Goal: Task Accomplishment & Management: Complete application form

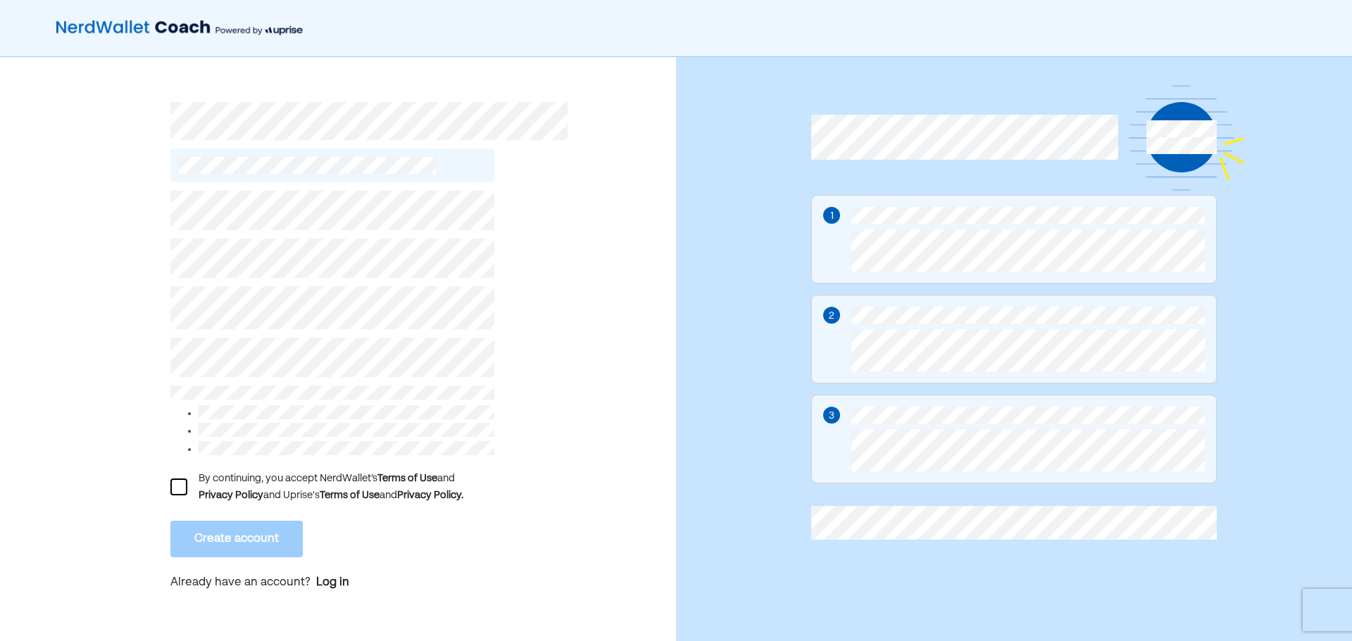
click at [180, 489] on div at bounding box center [178, 487] width 17 height 17
click at [208, 526] on button "Create account" at bounding box center [236, 539] width 132 height 37
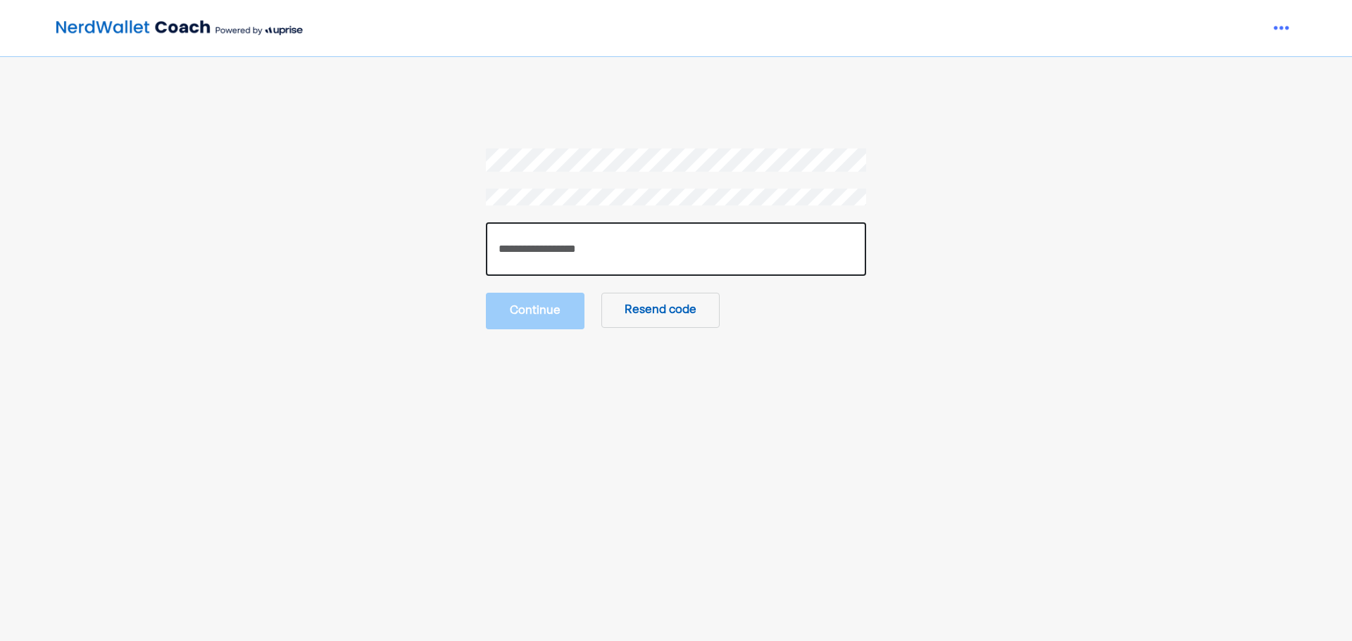
paste input "******"
type input "******"
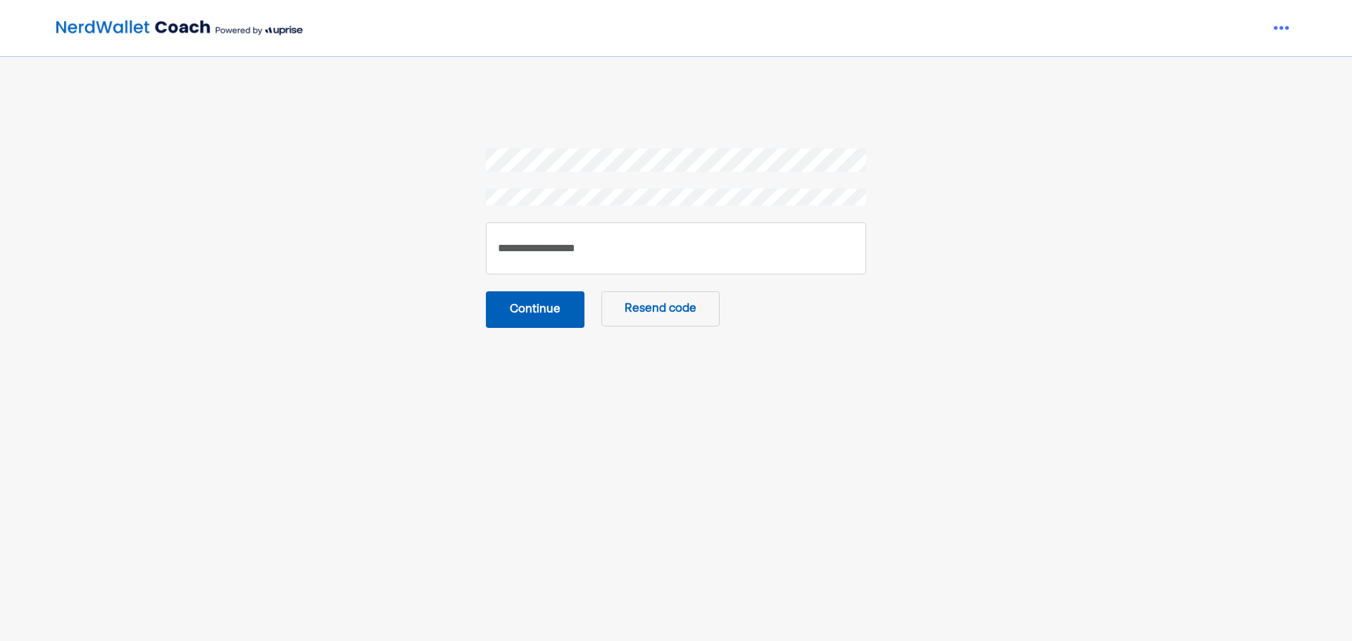
click at [538, 308] on button "Continue" at bounding box center [535, 309] width 99 height 37
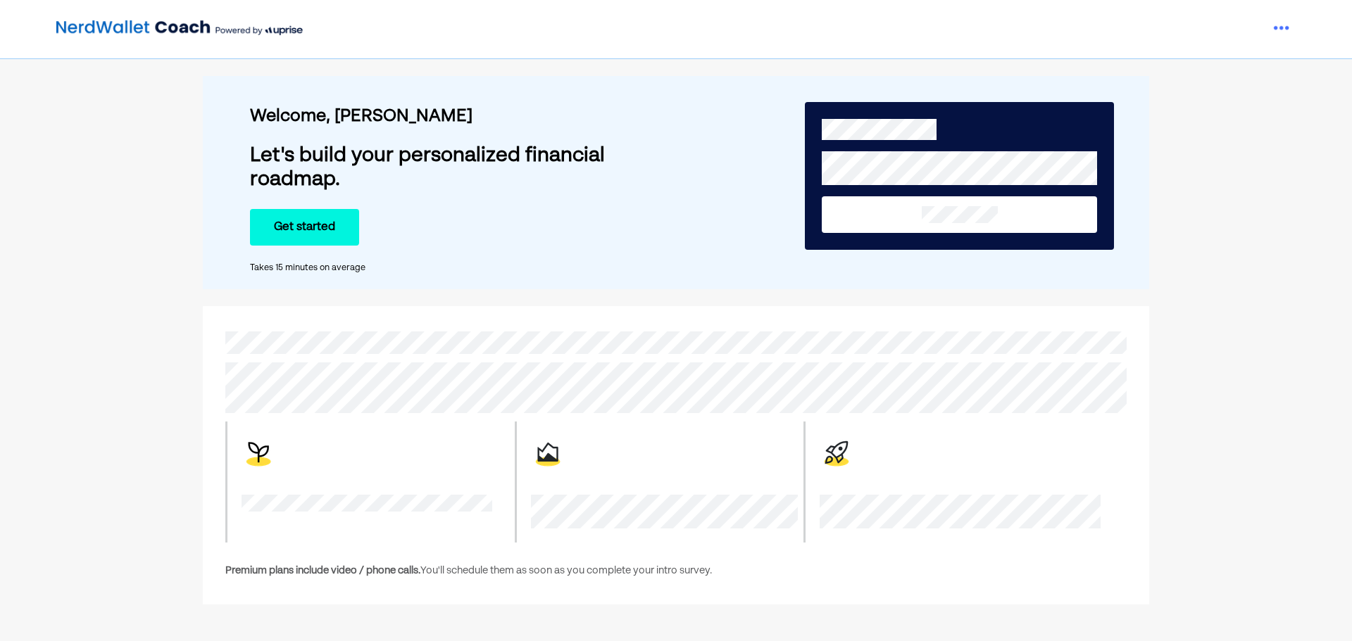
click at [327, 227] on button "Get started" at bounding box center [304, 227] width 109 height 37
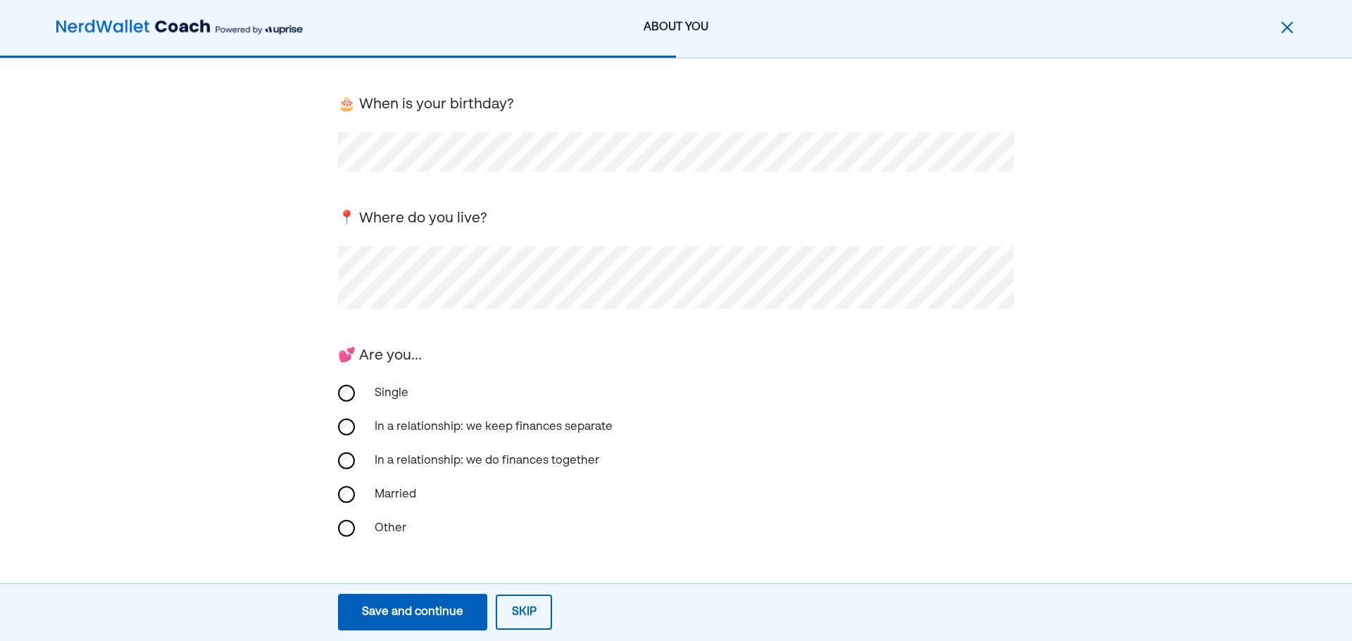
scroll to position [211, 0]
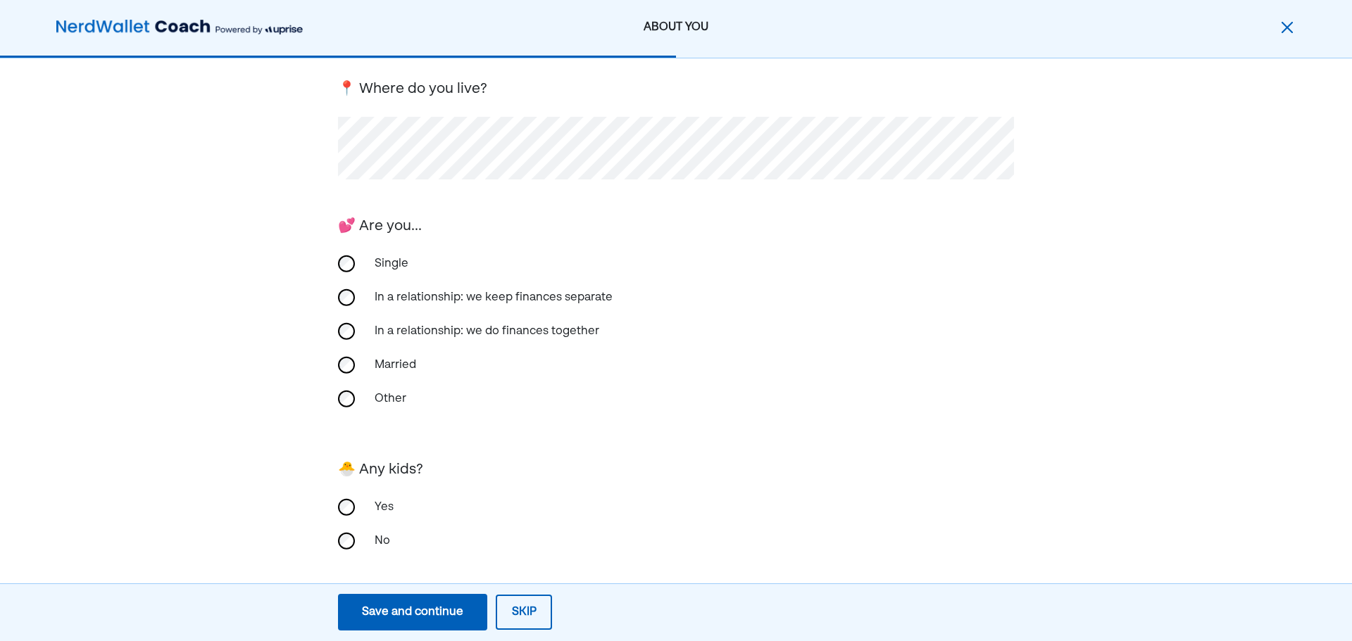
click at [269, 363] on div "First, we need the basics! 🎂 When is your birthday? 📍 Where do you live? 💕 Are …" at bounding box center [676, 249] width 1352 height 802
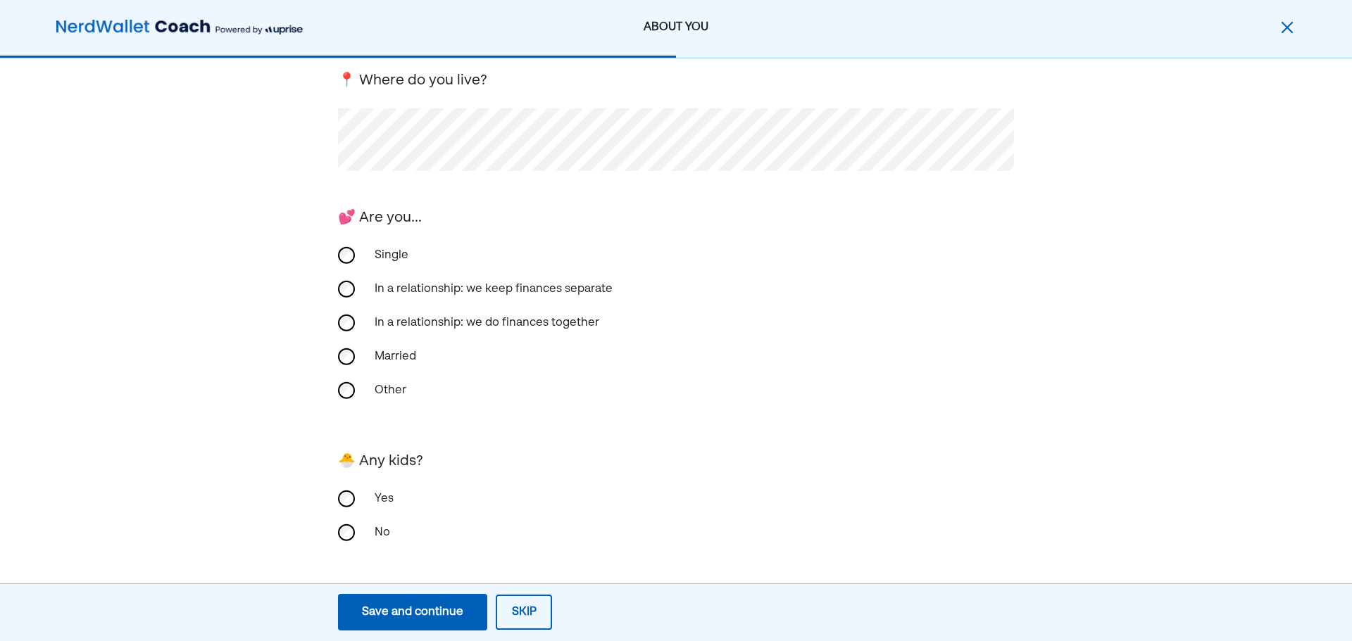
click at [335, 532] on div "First, we need the basics! 🎂 When is your birthday? 📍 Where do you live? 💕 Are …" at bounding box center [676, 240] width 1352 height 802
click at [453, 607] on div "Save and continue" at bounding box center [412, 612] width 101 height 17
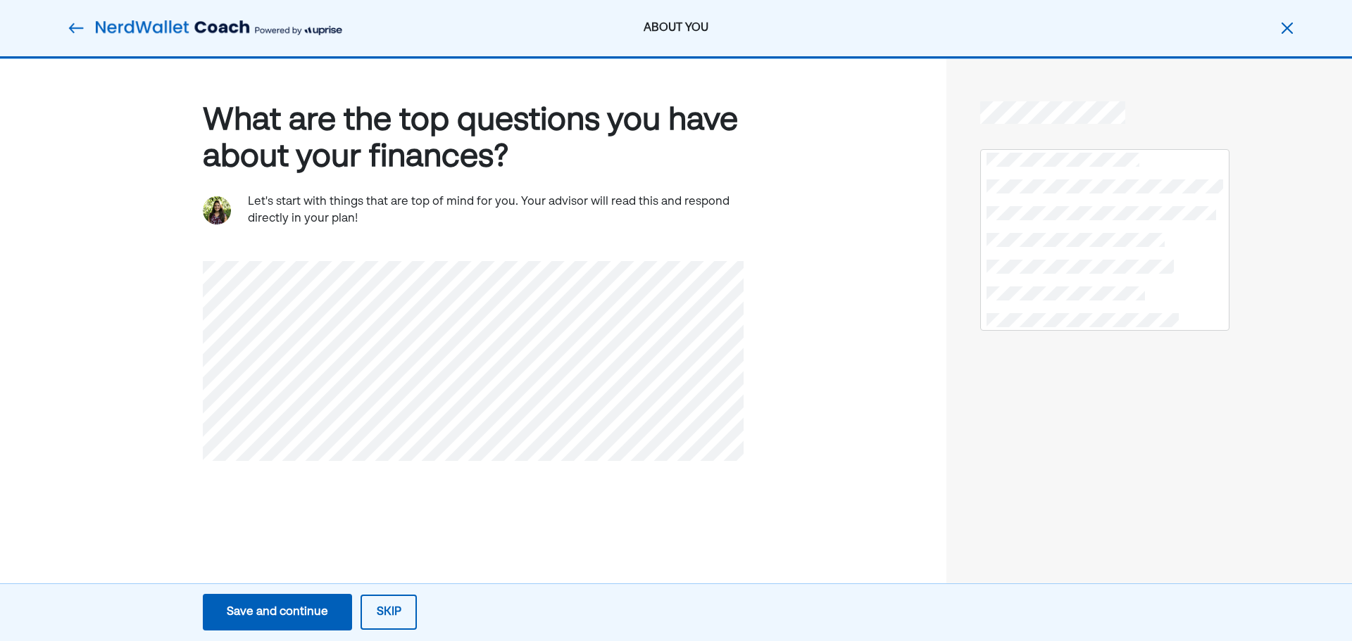
scroll to position [0, 0]
click at [310, 616] on div "Save and continue" at bounding box center [277, 612] width 101 height 17
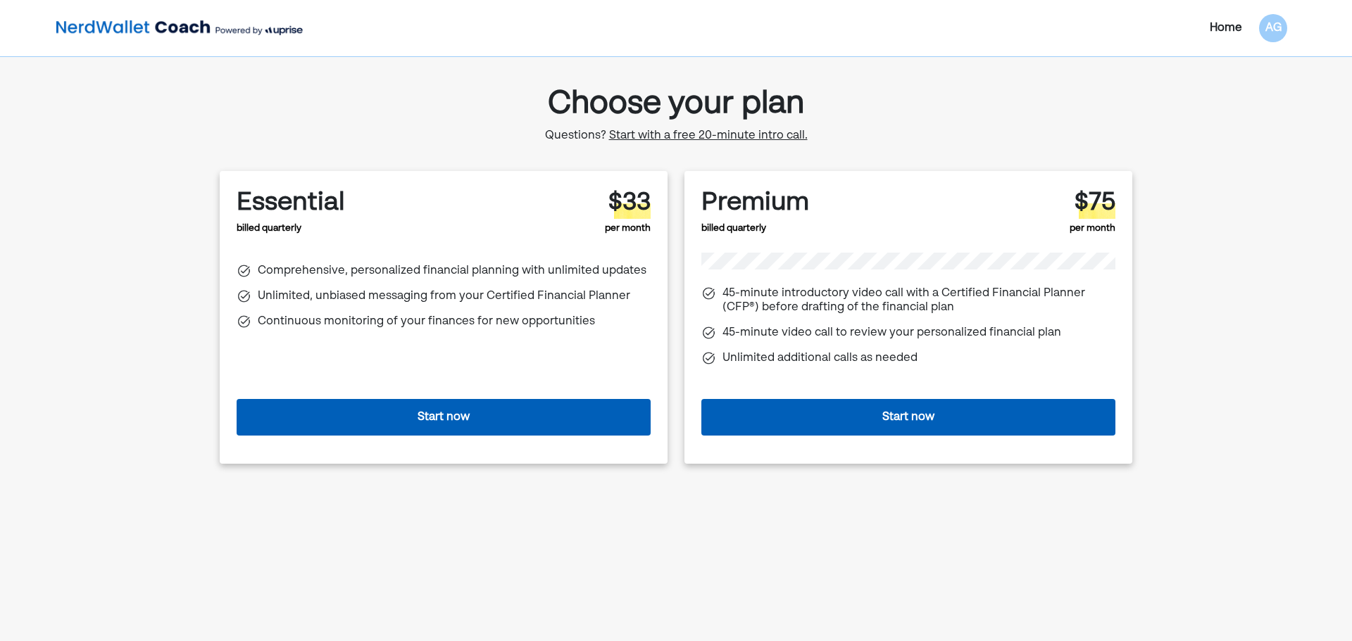
click at [555, 431] on button "Start now" at bounding box center [444, 417] width 414 height 37
click at [670, 140] on span "Start with a free 20-minute intro call." at bounding box center [708, 135] width 199 height 11
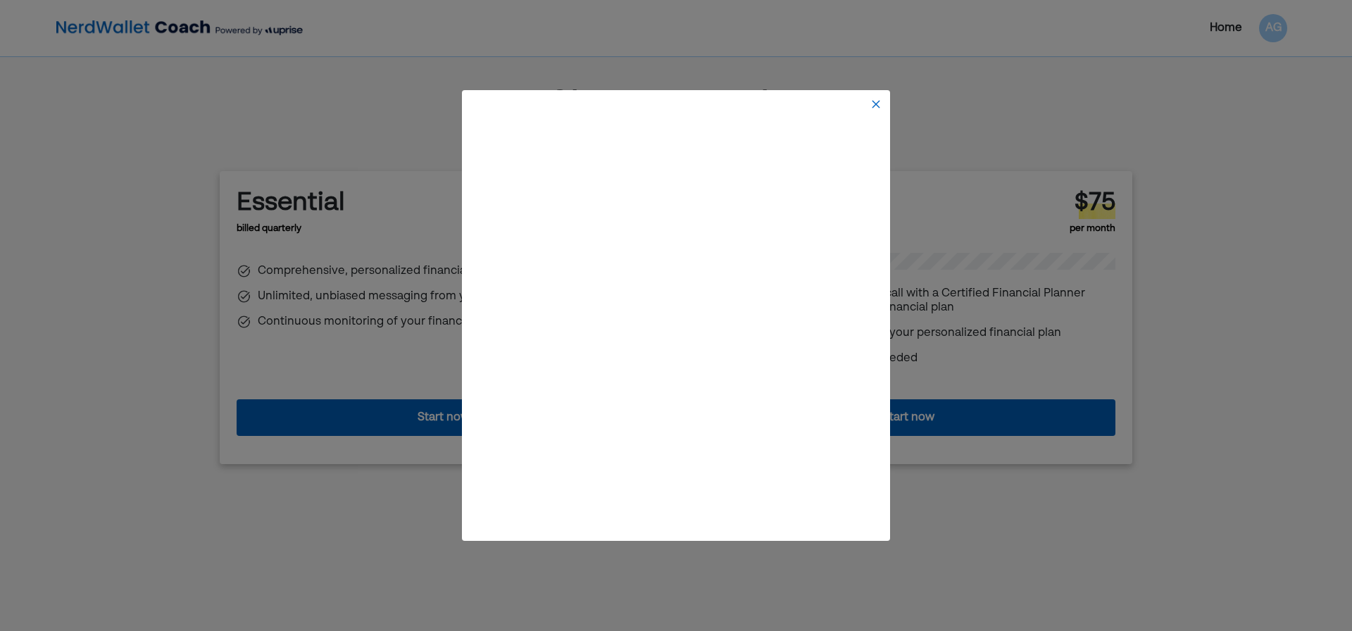
click at [880, 106] on img at bounding box center [875, 104] width 11 height 11
